Goal: Navigation & Orientation: Find specific page/section

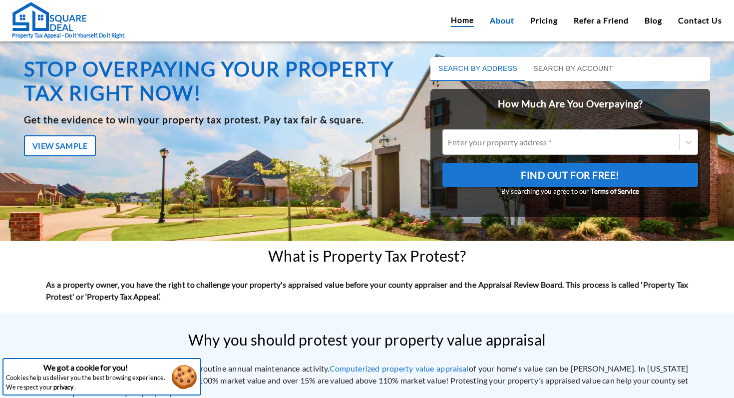
click at [506, 21] on link "About" at bounding box center [502, 20] width 24 height 12
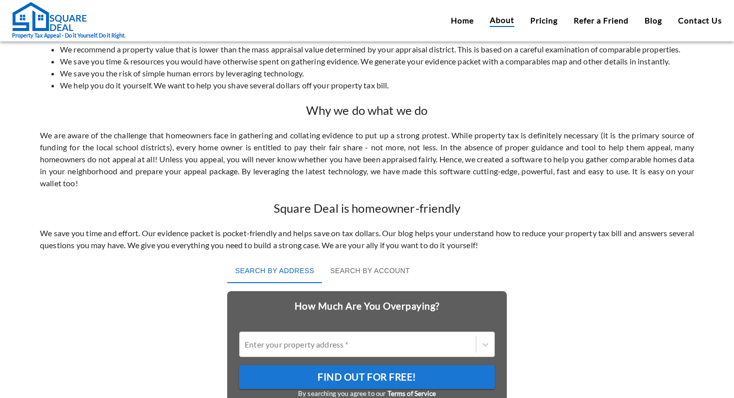
scroll to position [436, 0]
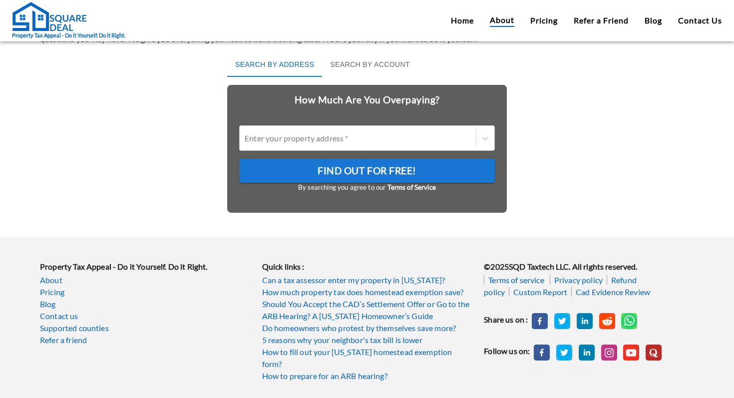
click at [517, 284] on link "Terms of service" at bounding box center [516, 279] width 64 height 9
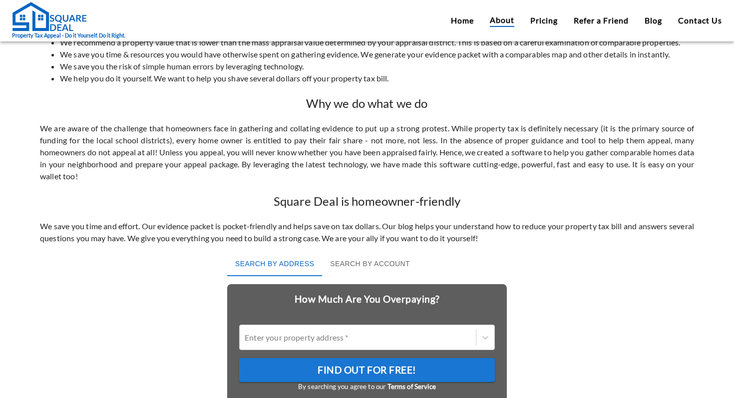
click at [663, 22] on div "Home About Pricing Refer a Friend Blog Contact Us" at bounding box center [586, 20] width 271 height 13
click at [656, 22] on link "Blog" at bounding box center [652, 20] width 17 height 12
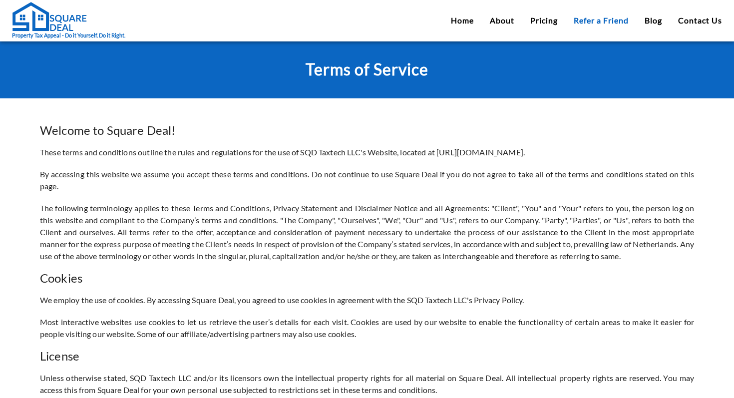
click at [603, 19] on link "Refer a Friend" at bounding box center [600, 20] width 55 height 12
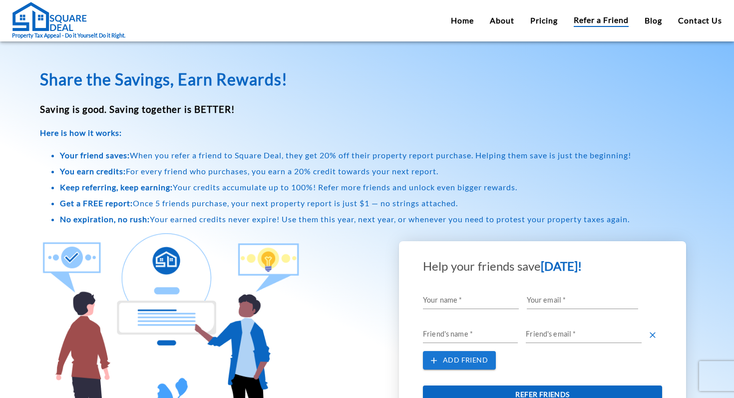
click at [641, 16] on div "Home About Pricing Refer a Friend Blog Contact Us" at bounding box center [586, 20] width 271 height 13
click at [650, 21] on link "Blog" at bounding box center [652, 20] width 17 height 12
click at [714, 22] on link "Contact Us" at bounding box center [700, 20] width 44 height 12
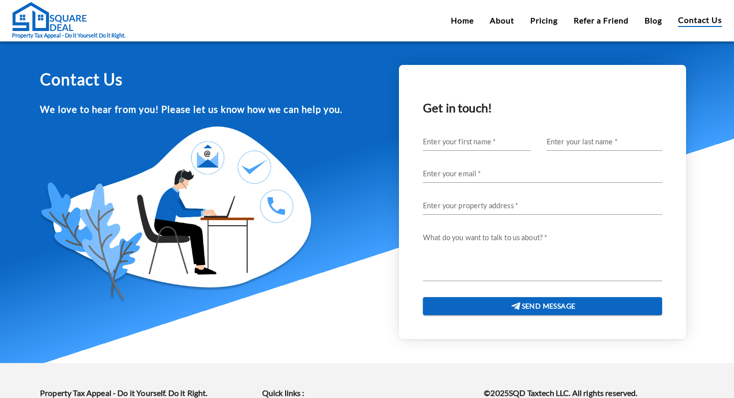
scroll to position [114, 0]
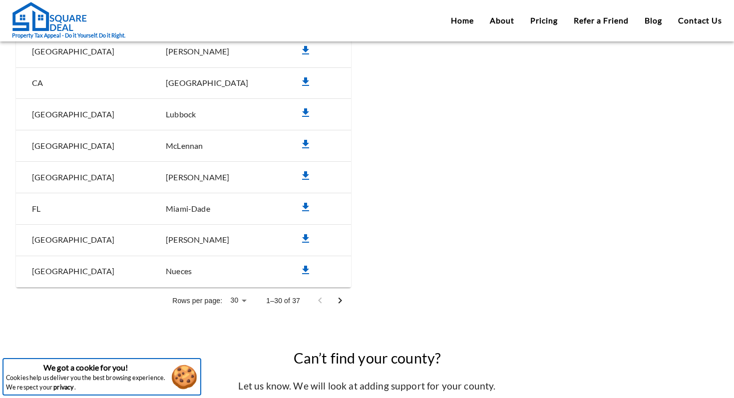
scroll to position [813, 0]
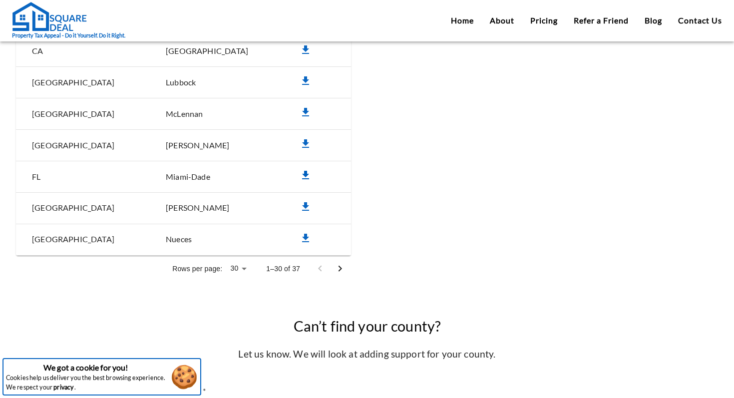
click at [299, 171] on icon "simple table" at bounding box center [305, 175] width 12 height 12
